Goal: Find specific page/section: Find specific page/section

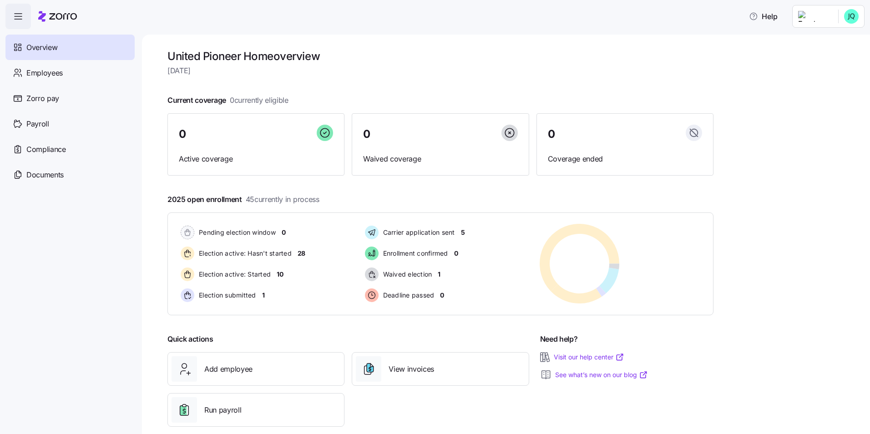
drag, startPoint x: 834, startPoint y: 86, endPoint x: 829, endPoint y: 62, distance: 24.5
click at [833, 86] on div "United Pioneer Home overview [DATE] Current coverage 0 currently eligible 0 Act…" at bounding box center [506, 234] width 728 height 399
